Goal: Book appointment/travel/reservation

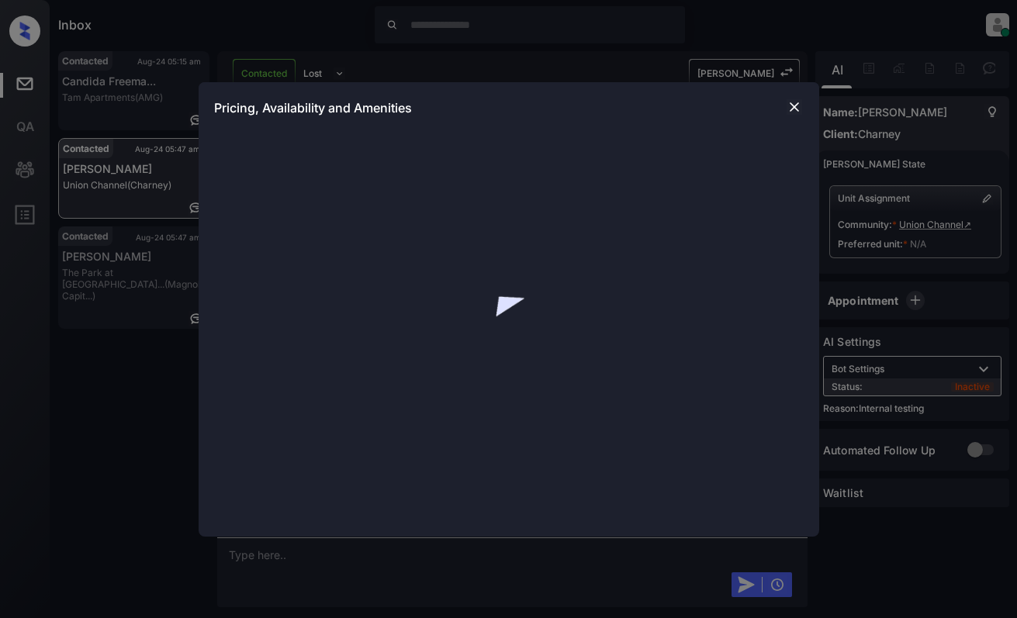
scroll to position [1695, 0]
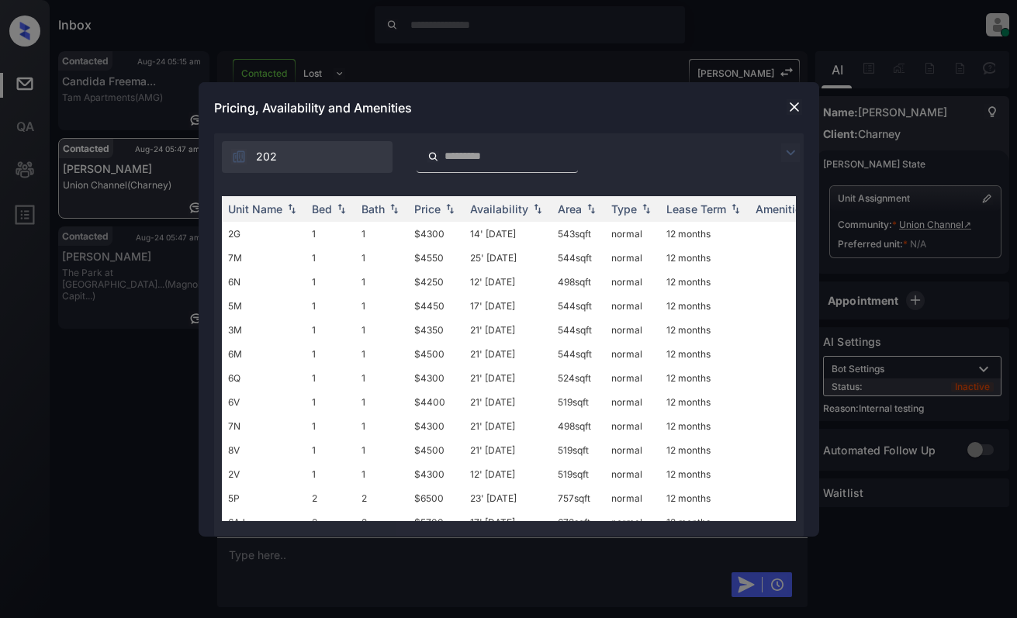
click at [796, 151] on img at bounding box center [790, 152] width 19 height 19
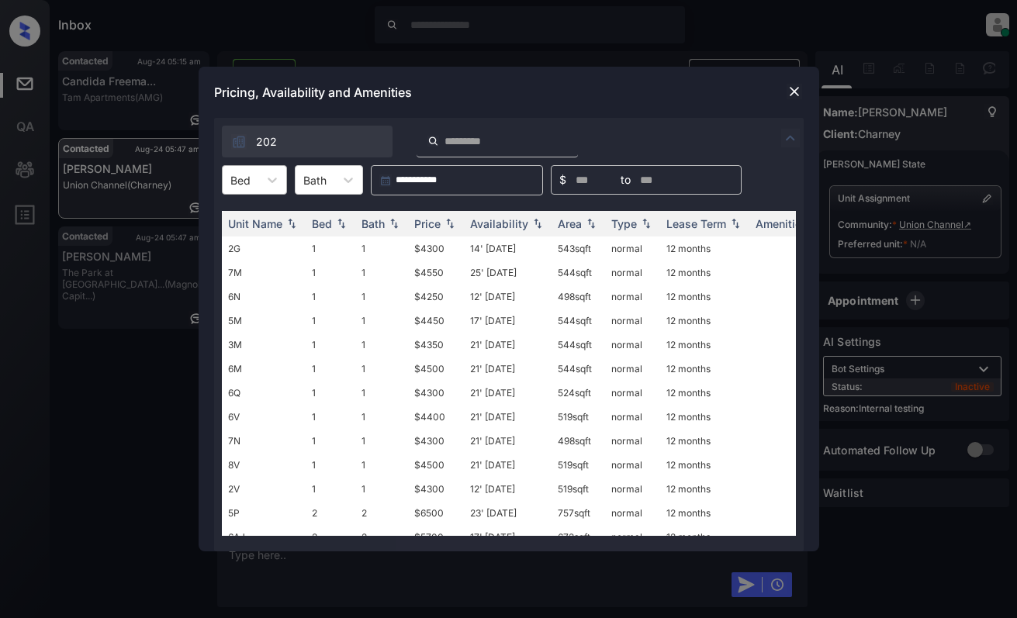
click at [227, 181] on div "Bed" at bounding box center [241, 180] width 36 height 22
click at [246, 244] on div "2" at bounding box center [254, 246] width 65 height 28
click at [444, 220] on img at bounding box center [450, 224] width 16 height 11
click at [445, 244] on td "$5700" at bounding box center [436, 249] width 56 height 24
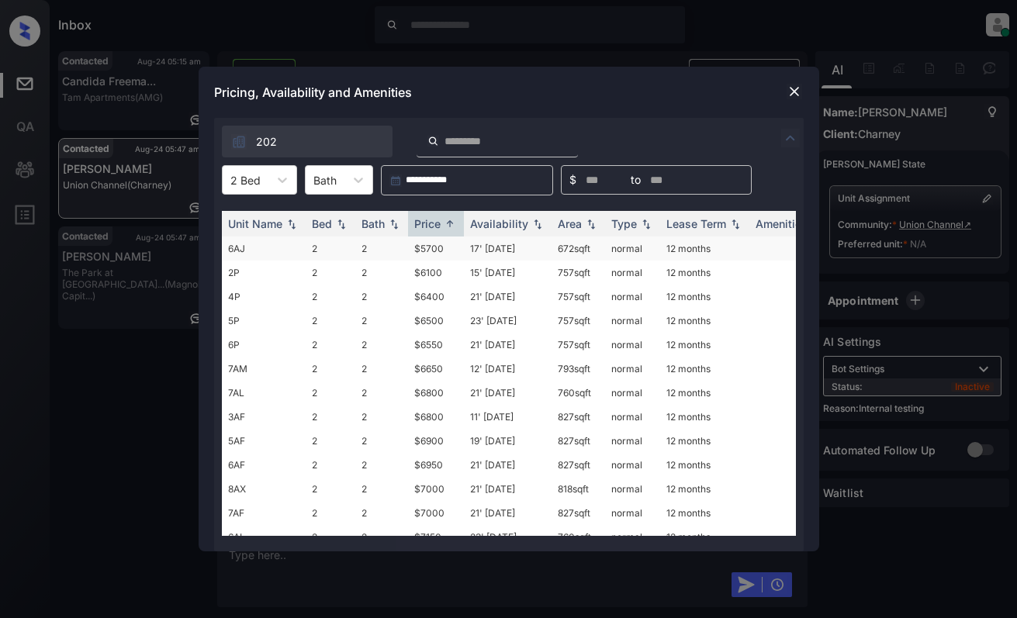
click at [445, 244] on td "$5700" at bounding box center [436, 249] width 56 height 24
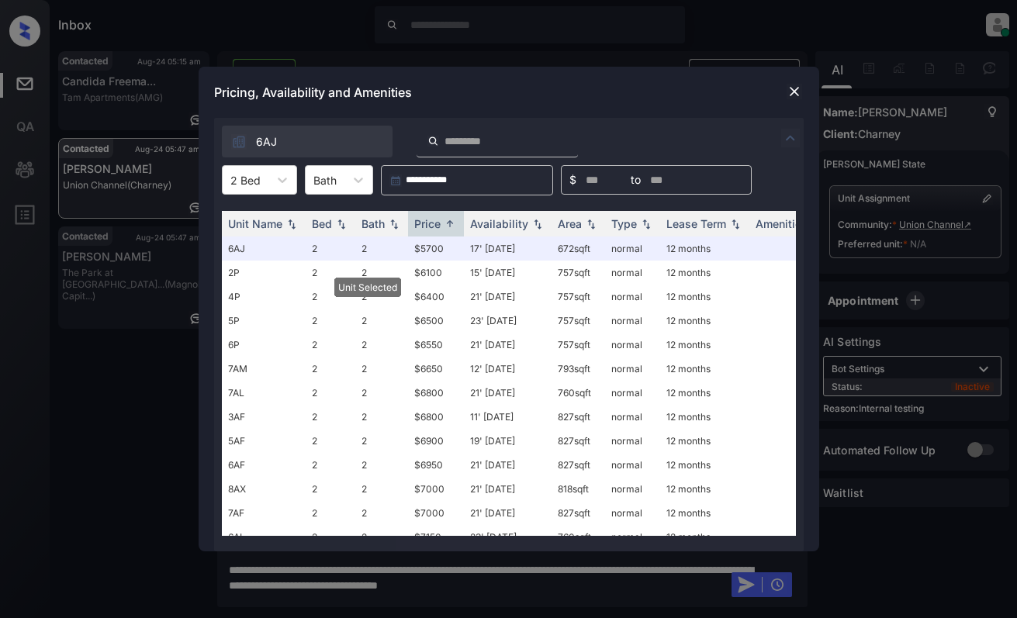
click at [792, 89] on img at bounding box center [794, 92] width 16 height 16
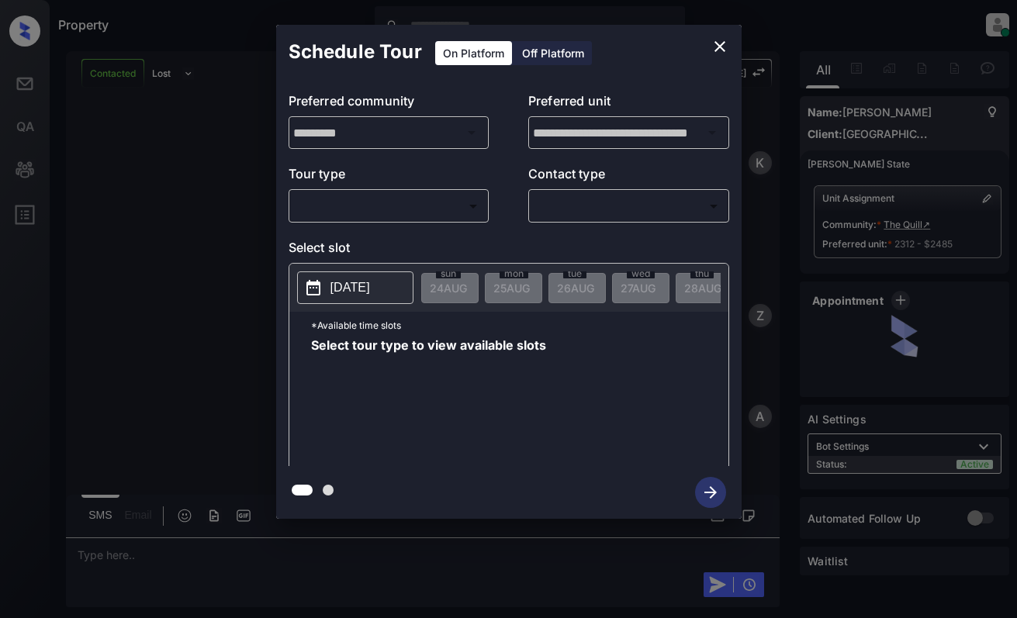
scroll to position [2711, 0]
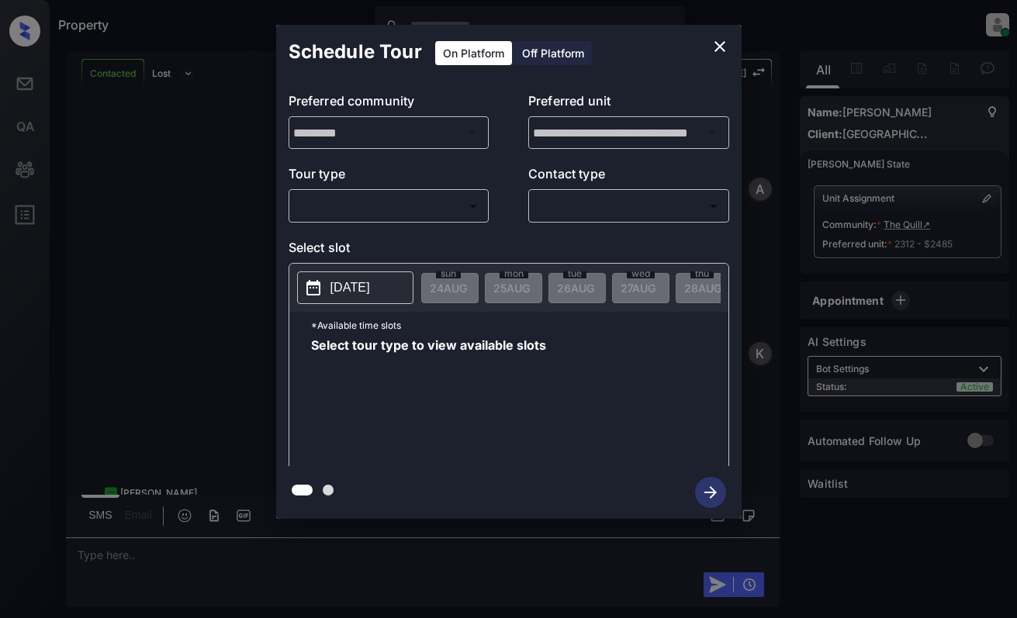
click at [401, 211] on body "Property Dominic Ceralde Online Set yourself offline Set yourself on break Prof…" at bounding box center [508, 309] width 1017 height 618
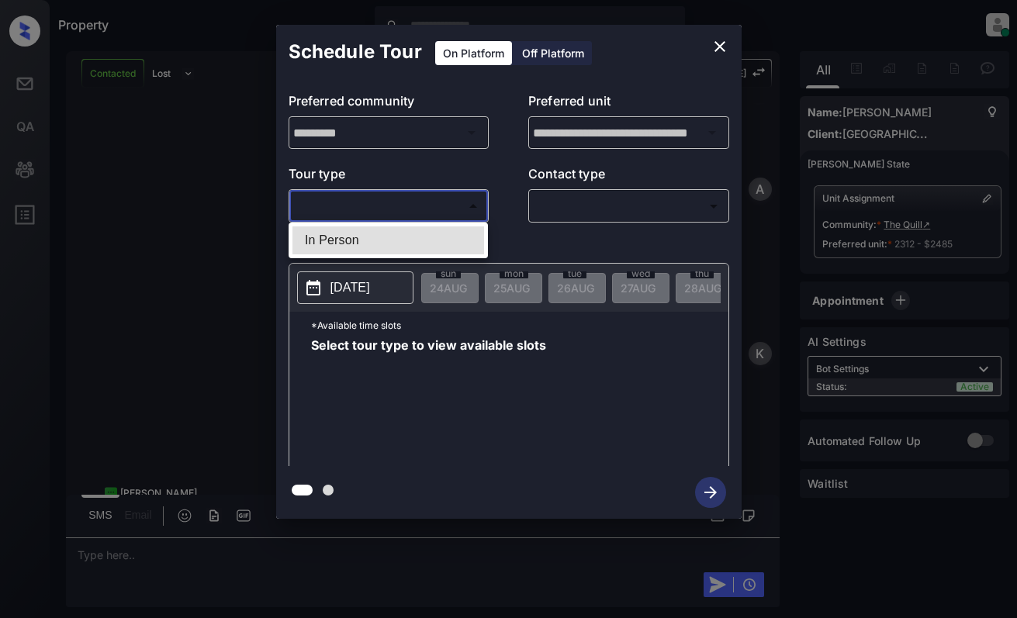
click at [402, 232] on li "In Person" at bounding box center [388, 240] width 192 height 28
type input "********"
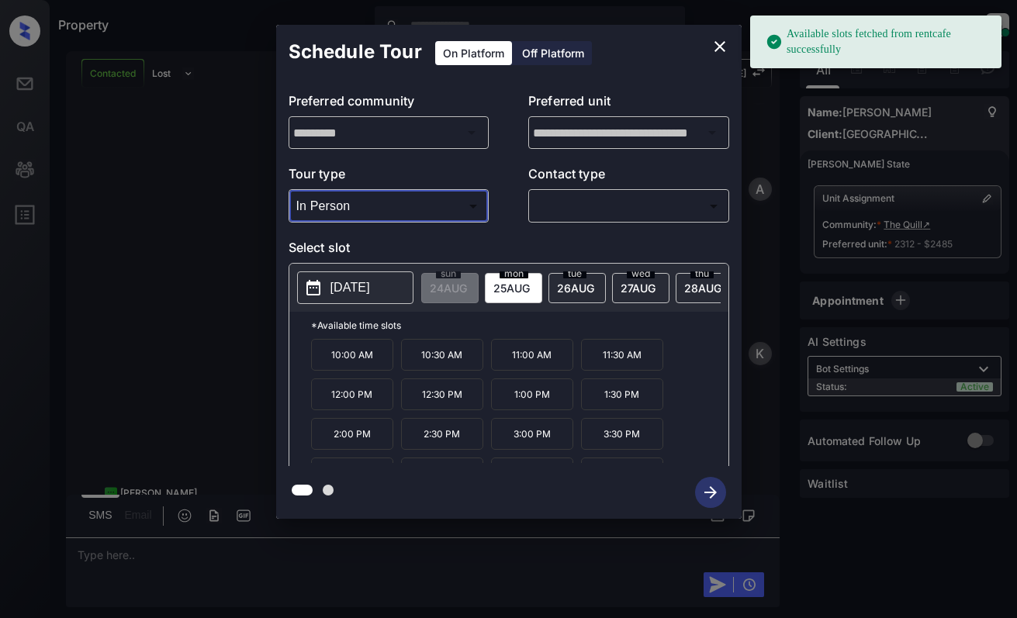
click at [717, 49] on icon "close" at bounding box center [719, 46] width 11 height 11
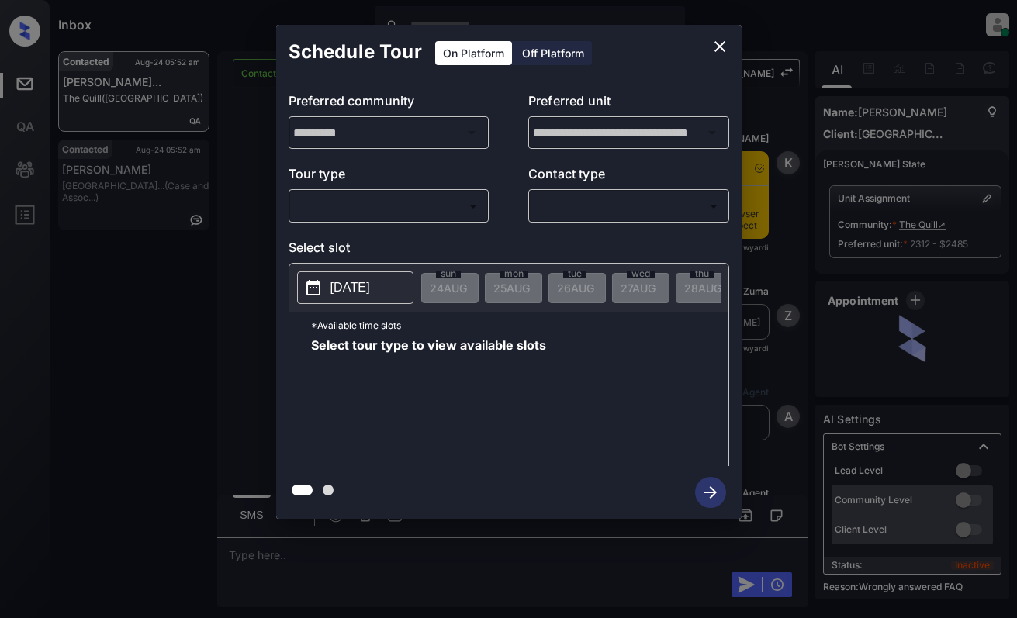
scroll to position [4467, 0]
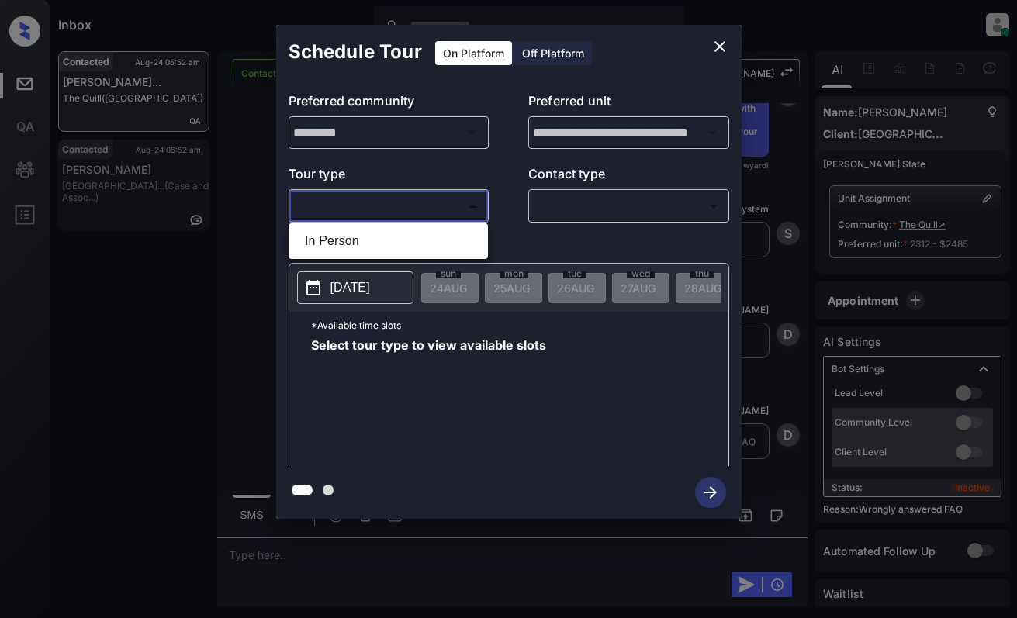
click at [365, 211] on body "Inbox Dominic Ceralde Online Set yourself offline Set yourself on break Profile…" at bounding box center [508, 309] width 1017 height 618
click at [373, 236] on li "In Person" at bounding box center [388, 241] width 192 height 28
type input "********"
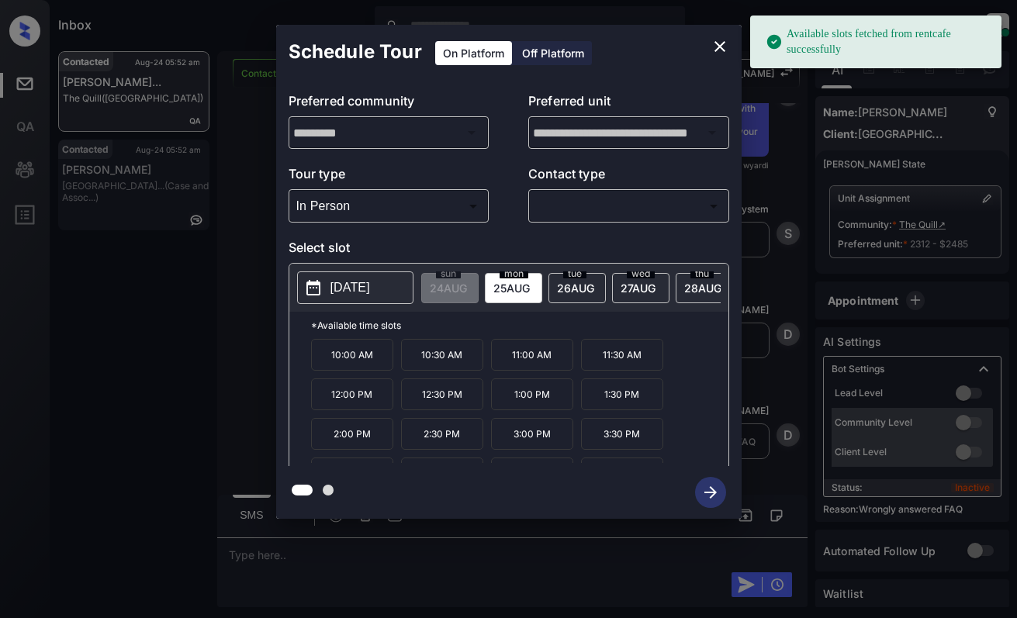
click at [331, 290] on p "2025-08-25" at bounding box center [350, 287] width 40 height 19
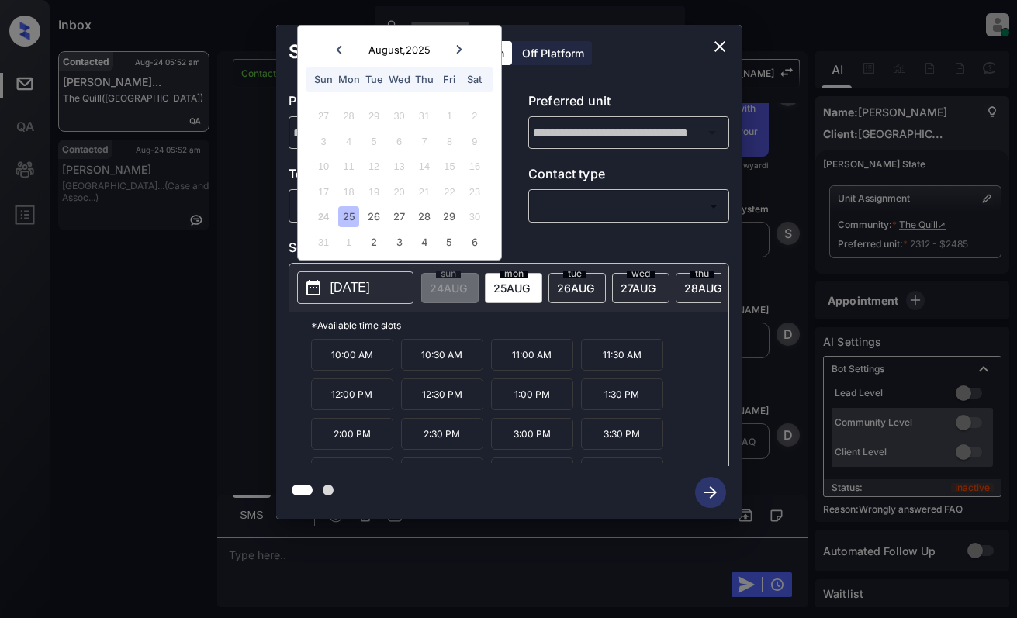
click at [459, 53] on icon at bounding box center [458, 49] width 9 height 9
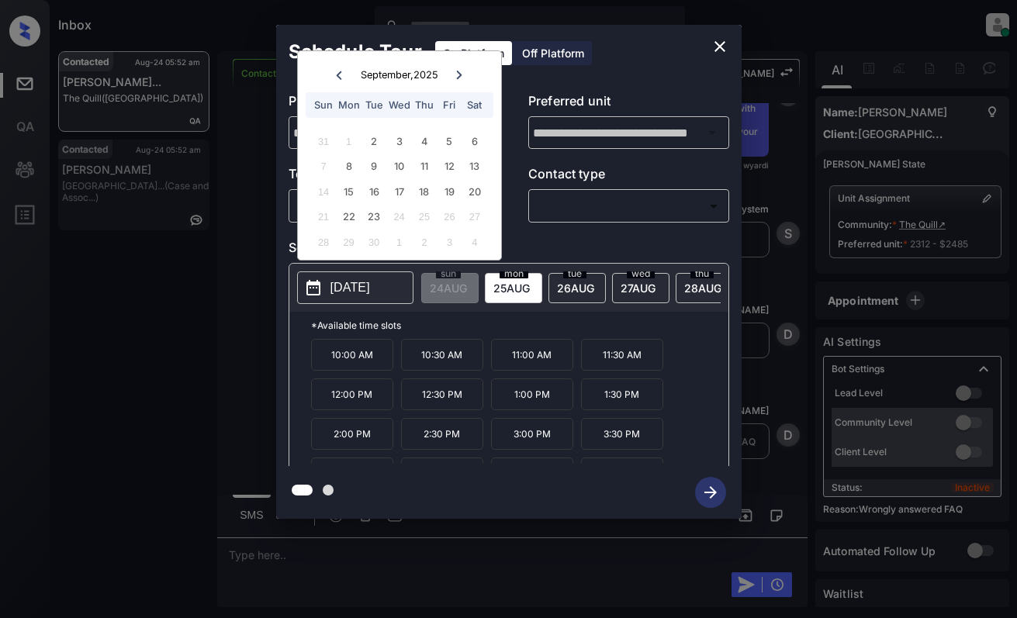
click at [721, 47] on icon "close" at bounding box center [719, 46] width 19 height 19
